Goal: Task Accomplishment & Management: Use online tool/utility

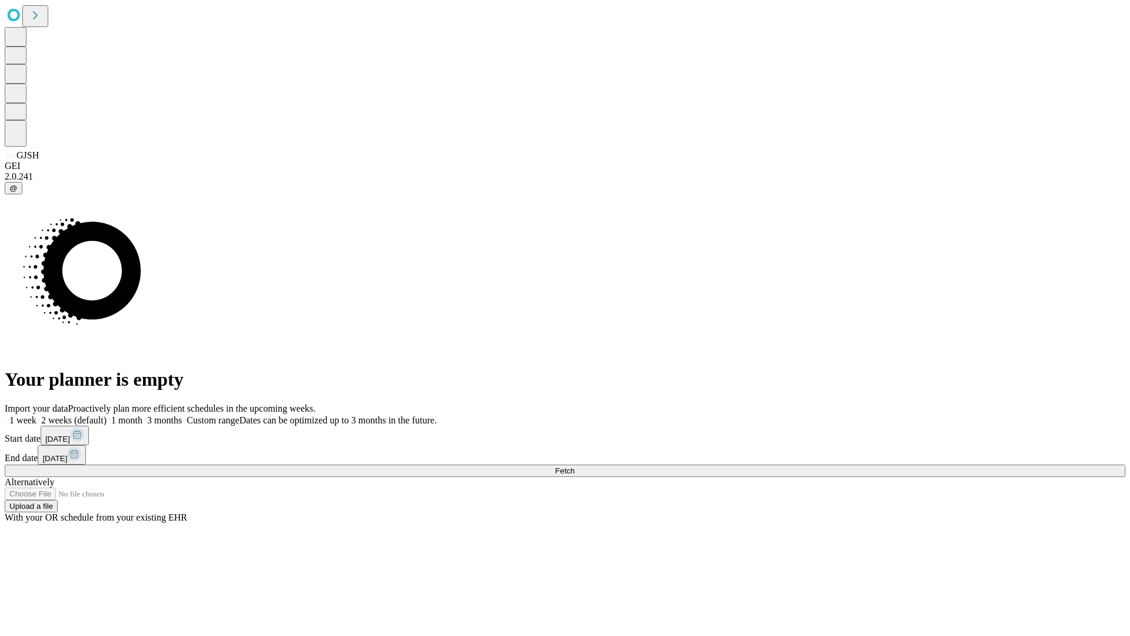
click at [575, 466] on span "Fetch" at bounding box center [564, 470] width 19 height 9
